Goal: Find specific page/section: Find specific page/section

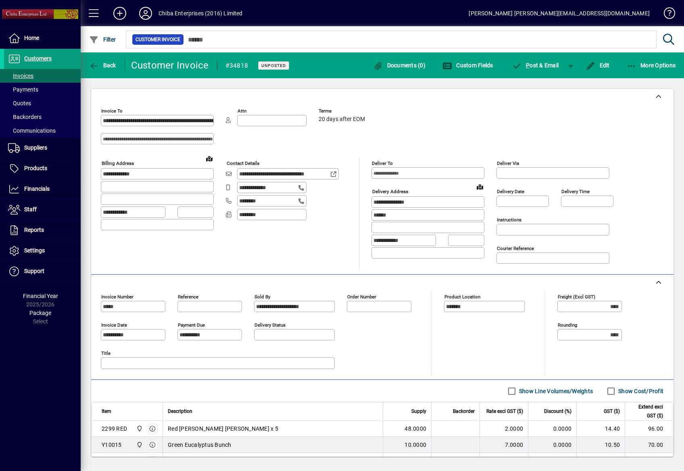
scroll to position [60, 0]
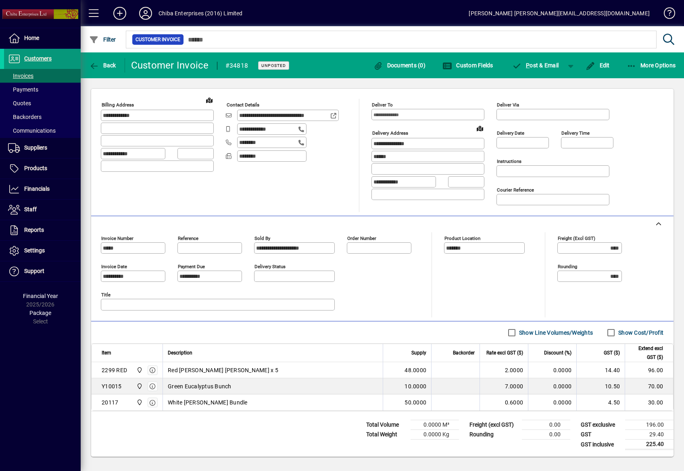
drag, startPoint x: 0, startPoint y: 0, endPoint x: 42, endPoint y: 59, distance: 72.5
click at [42, 59] on span "Customers" at bounding box center [37, 58] width 27 height 6
